Goal: Task Accomplishment & Management: Use online tool/utility

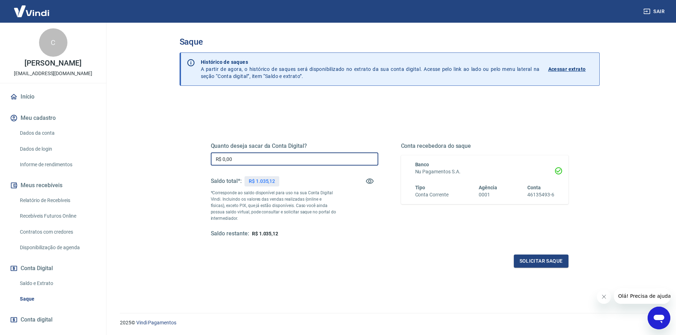
click at [255, 160] on input "R$ 0,00" at bounding box center [294, 159] width 167 height 13
type input "R$ 1.035,12"
click at [543, 262] on button "Solicitar saque" at bounding box center [541, 261] width 55 height 13
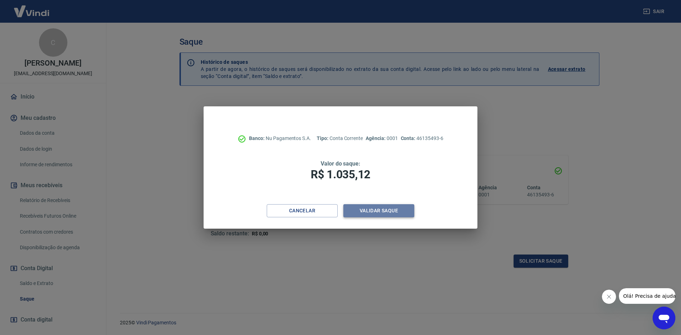
click at [392, 208] on button "Validar saque" at bounding box center [378, 210] width 71 height 13
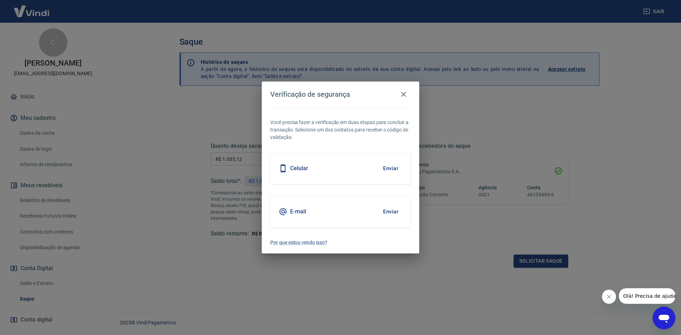
click at [391, 210] on button "Enviar" at bounding box center [390, 211] width 23 height 15
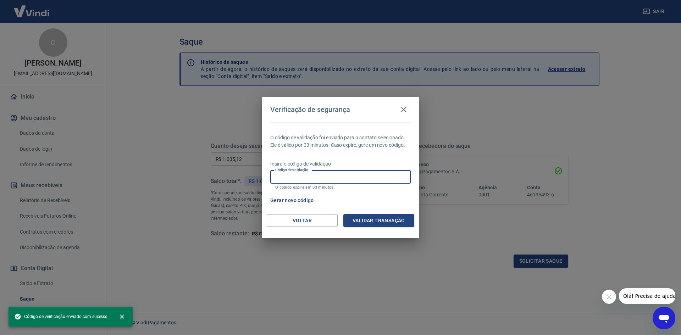
click at [367, 181] on input "Código de validação" at bounding box center [340, 177] width 141 height 13
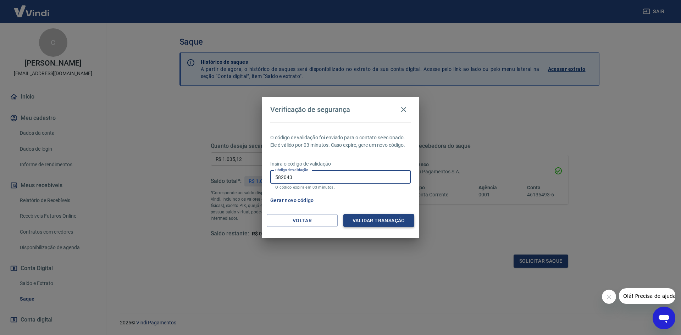
type input "582043"
click at [376, 219] on button "Validar transação" at bounding box center [378, 220] width 71 height 13
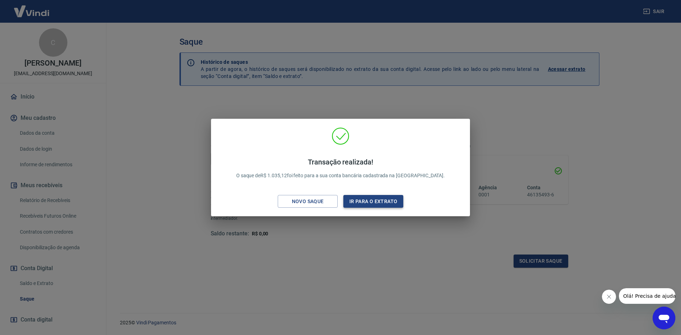
click at [386, 203] on button "Ir para o extrato" at bounding box center [373, 201] width 60 height 13
